Goal: Find specific page/section: Find specific page/section

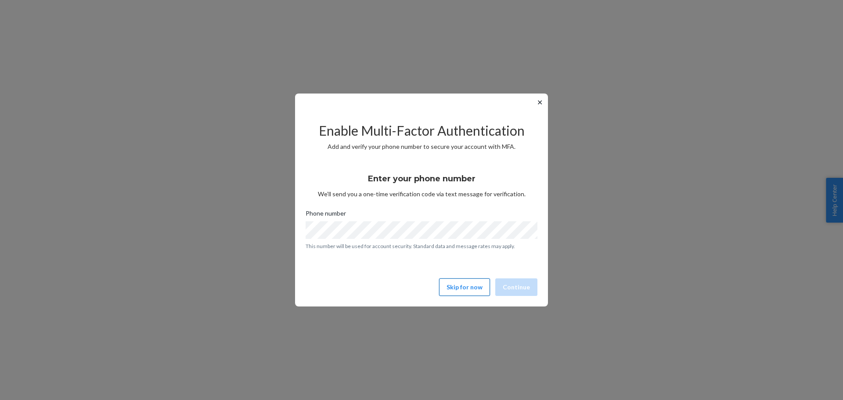
click at [459, 284] on button "Skip for now" at bounding box center [464, 288] width 51 height 18
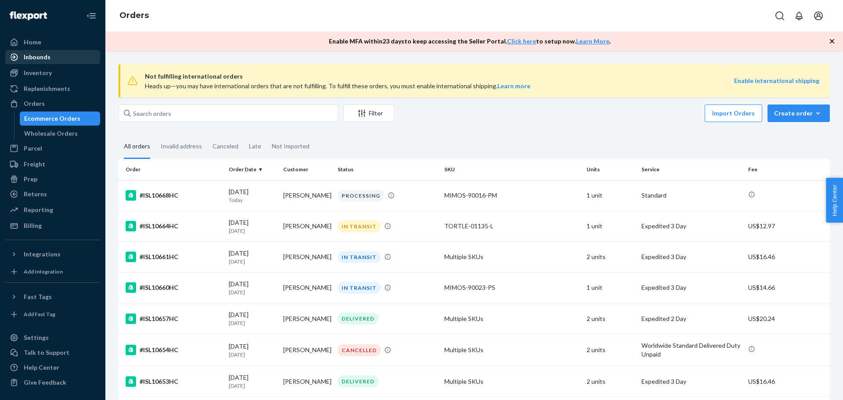
click at [29, 57] on div "Inbounds" at bounding box center [37, 57] width 27 height 9
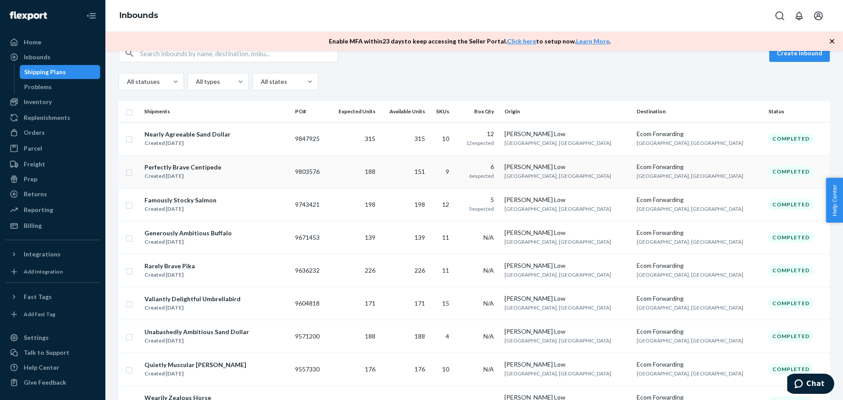
scroll to position [88, 0]
click at [62, 100] on div "Inventory" at bounding box center [52, 102] width 93 height 12
